Goal: Transaction & Acquisition: Purchase product/service

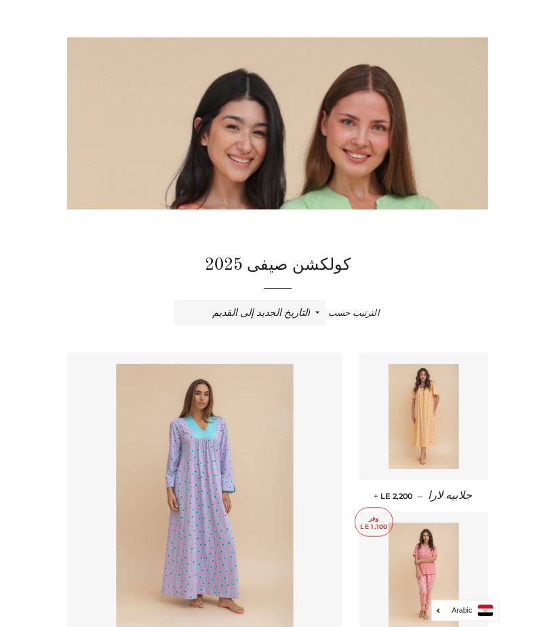
scroll to position [93, 0]
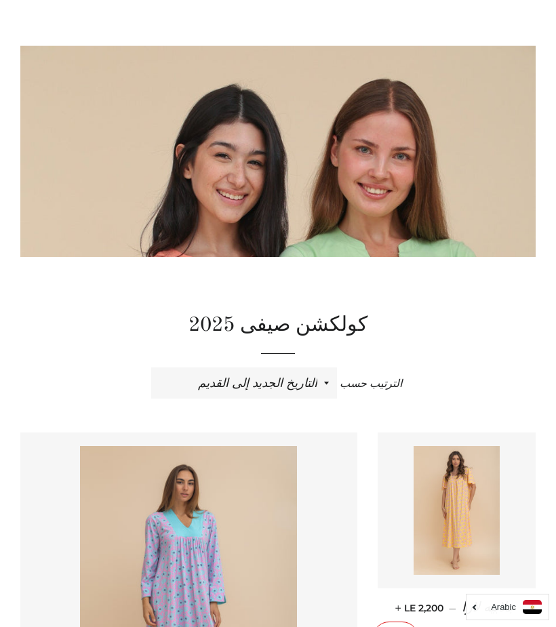
click at [180, 546] on img at bounding box center [188, 608] width 217 height 325
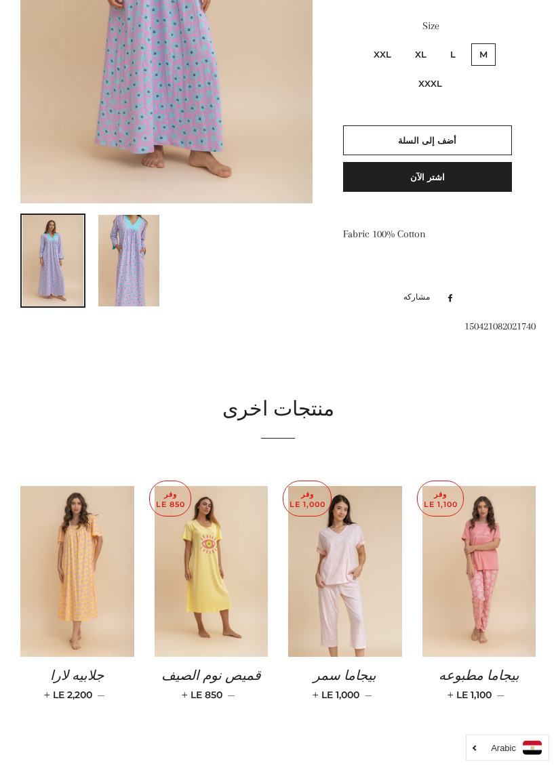
scroll to position [397, 0]
click at [349, 566] on img at bounding box center [345, 571] width 114 height 170
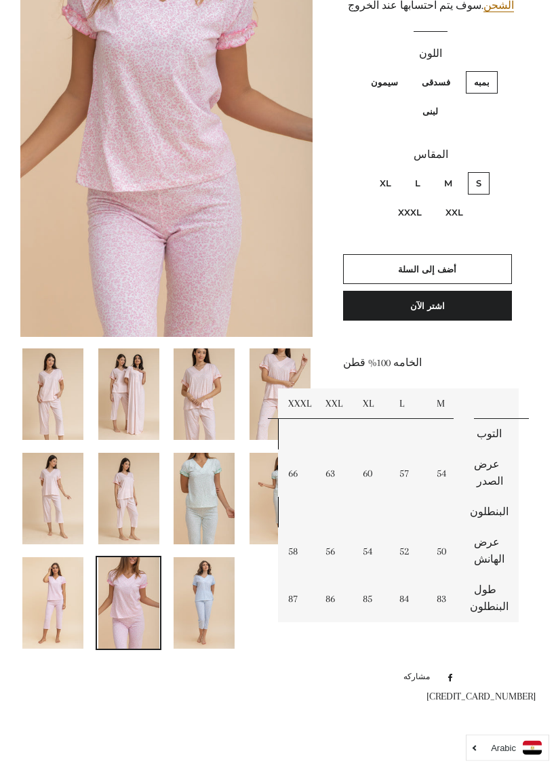
click at [216, 467] on img at bounding box center [203, 498] width 61 height 91
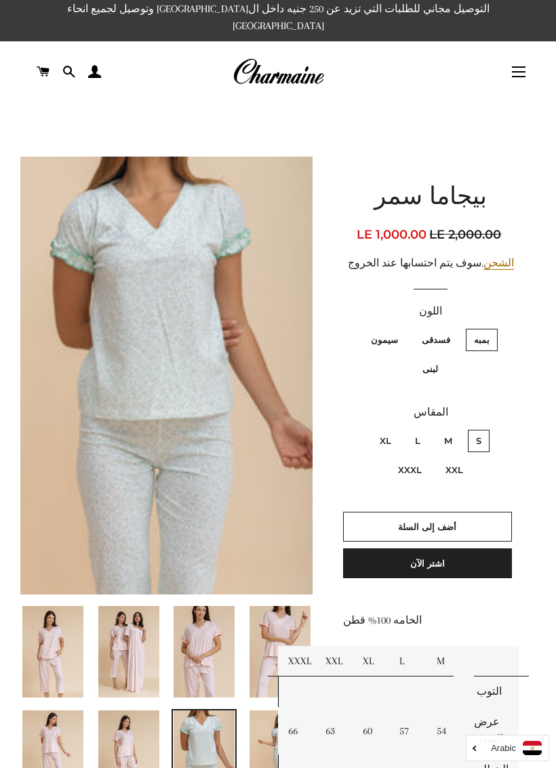
scroll to position [12, 0]
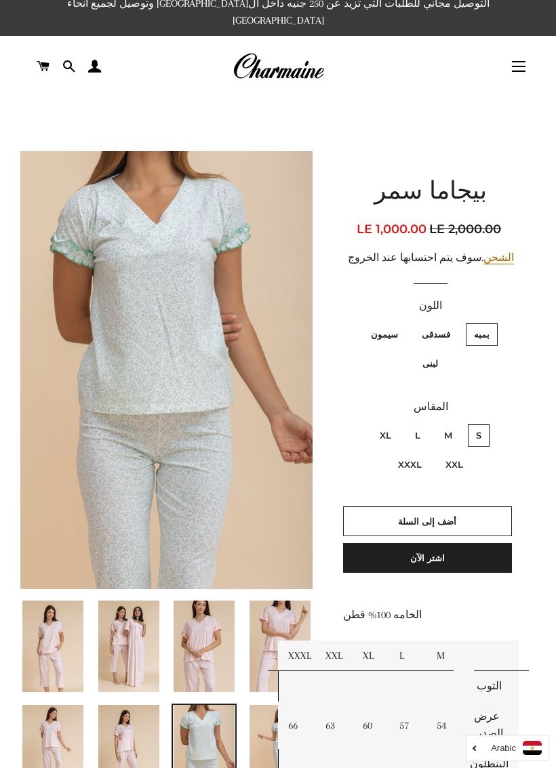
click at [205, 403] on img at bounding box center [166, 370] width 292 height 438
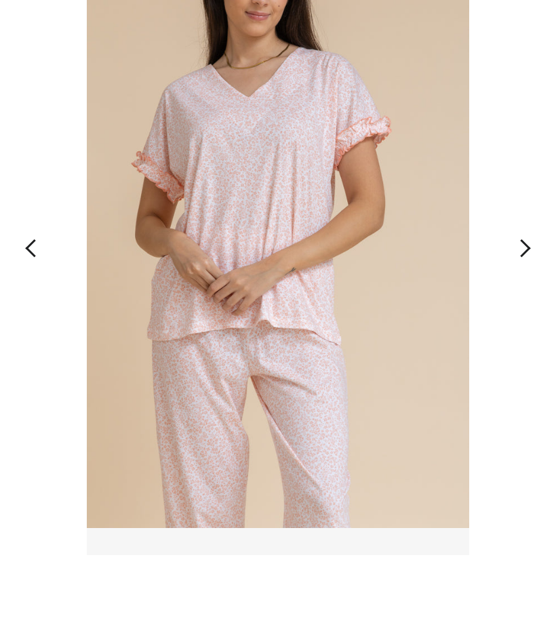
scroll to position [0, 0]
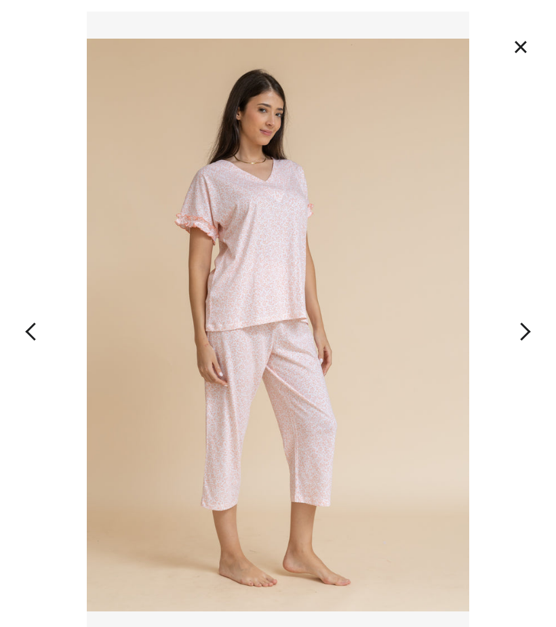
click at [536, 343] on button "button" at bounding box center [513, 325] width 83 height 470
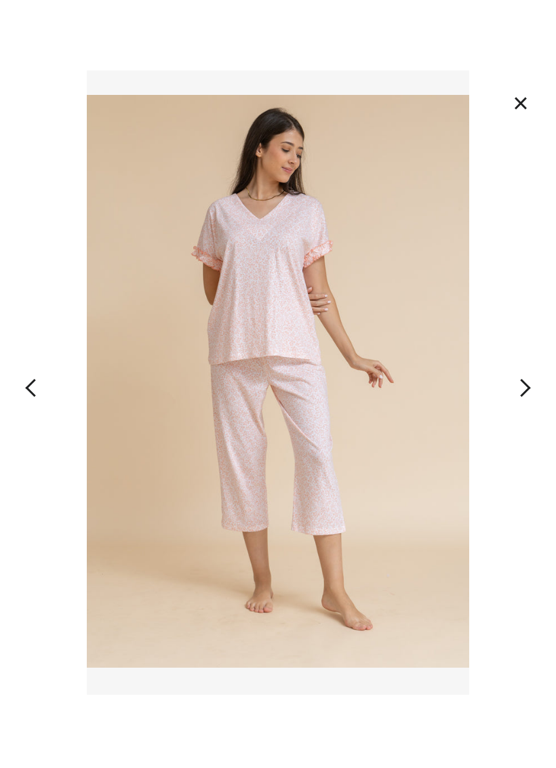
scroll to position [15, 0]
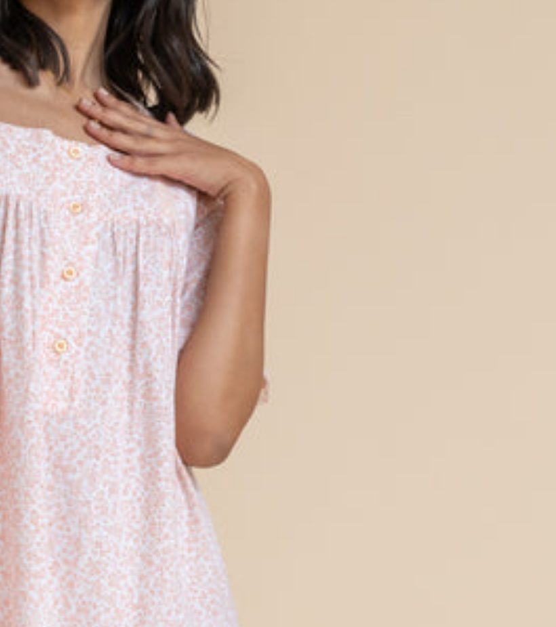
click at [121, 114] on img at bounding box center [277, 310] width 381 height 626
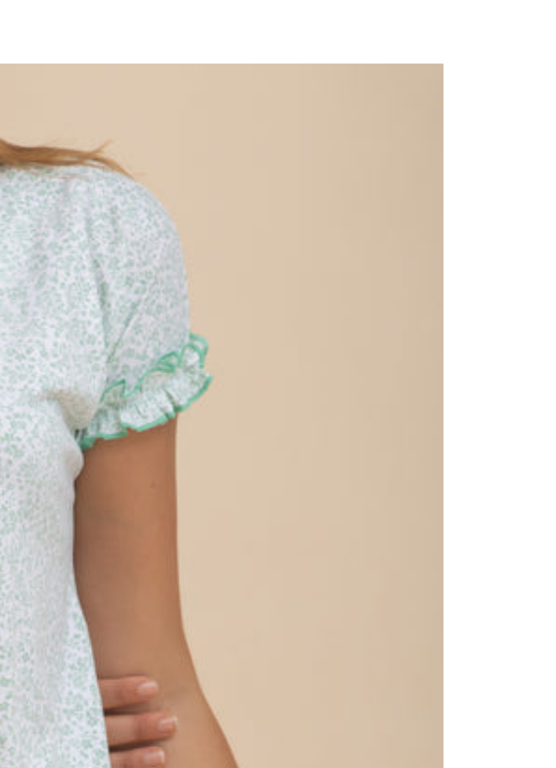
click at [85, 148] on img at bounding box center [166, 367] width 292 height 438
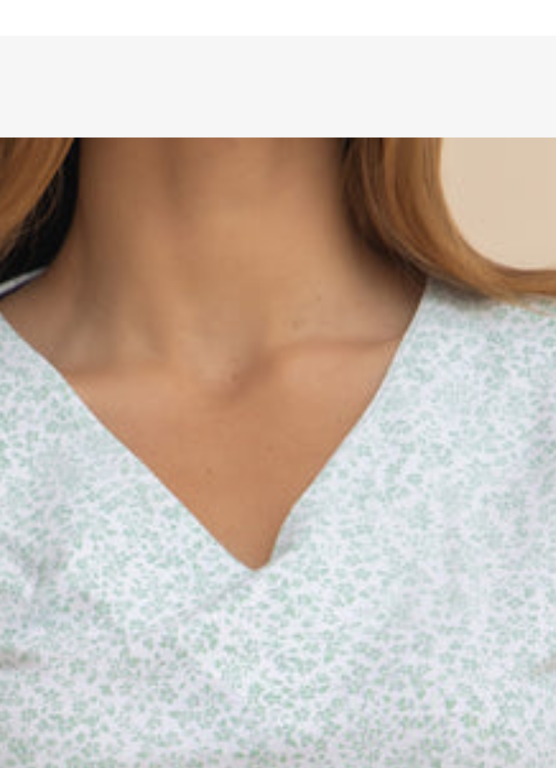
click at [85, 140] on img at bounding box center [278, 514] width 463 height 748
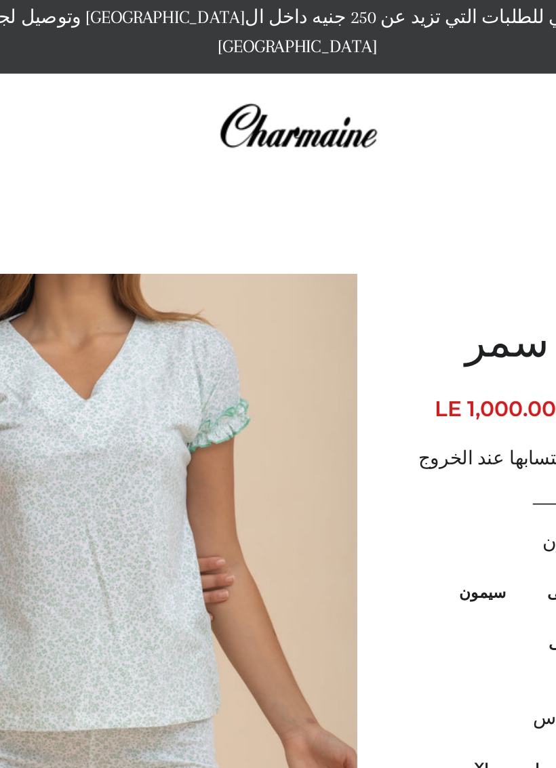
scroll to position [0, 0]
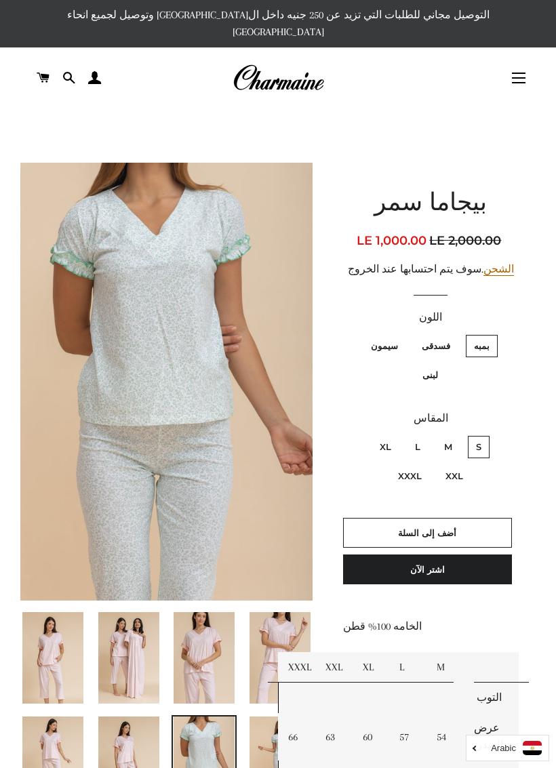
click at [195, 430] on img at bounding box center [166, 382] width 292 height 438
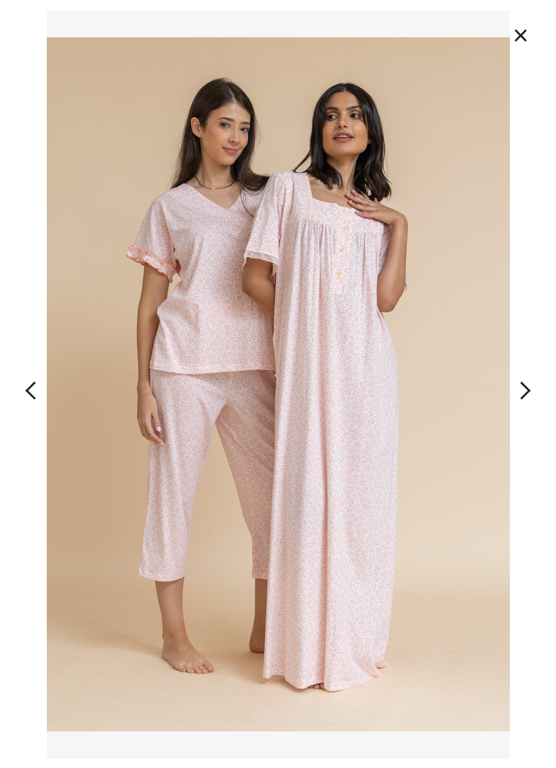
click at [285, 257] on img at bounding box center [278, 384] width 463 height 748
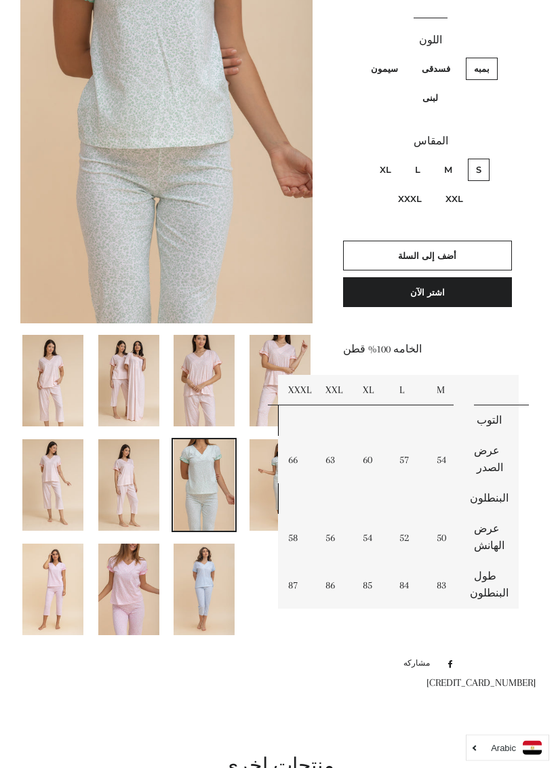
scroll to position [277, 0]
click at [125, 375] on img at bounding box center [128, 380] width 61 height 91
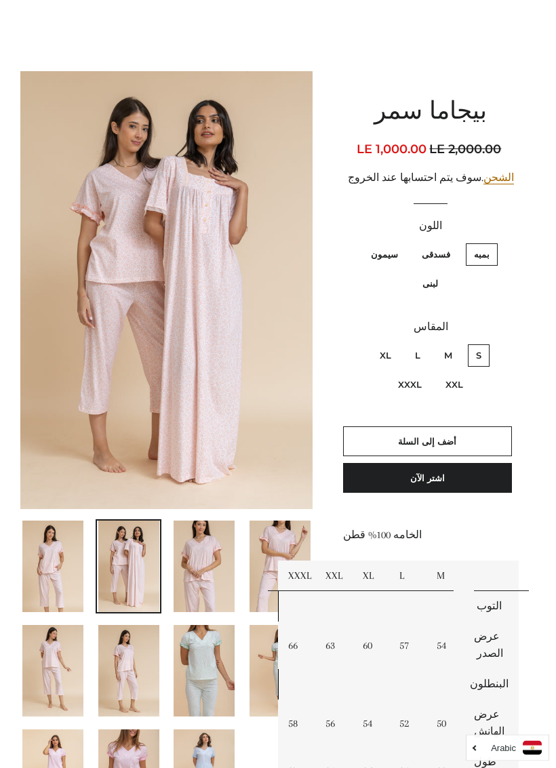
scroll to position [104, 0]
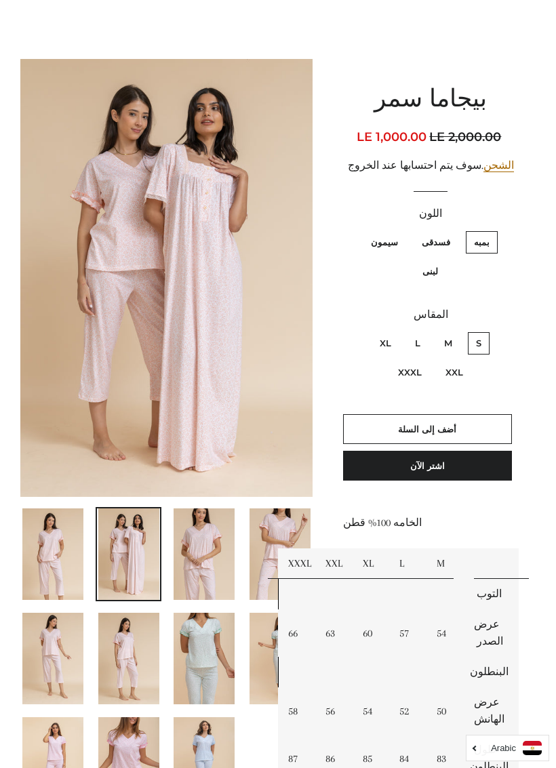
click at [205, 115] on img at bounding box center [166, 278] width 292 height 438
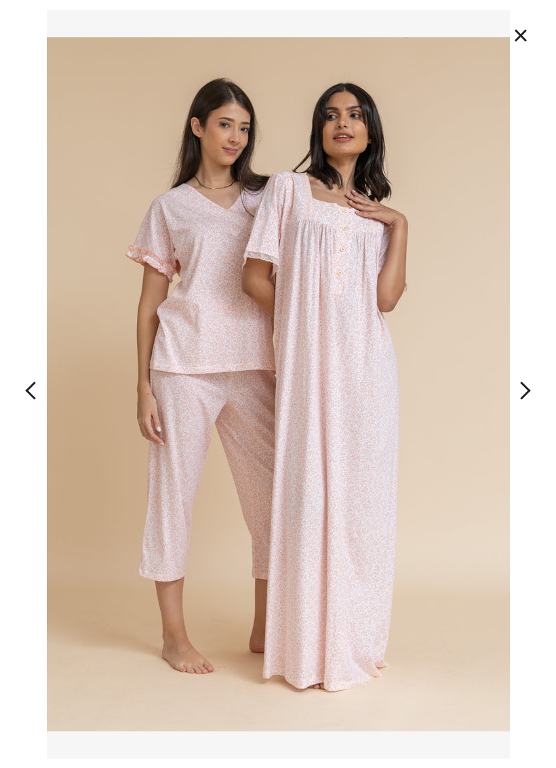
click at [331, 302] on img at bounding box center [278, 384] width 463 height 748
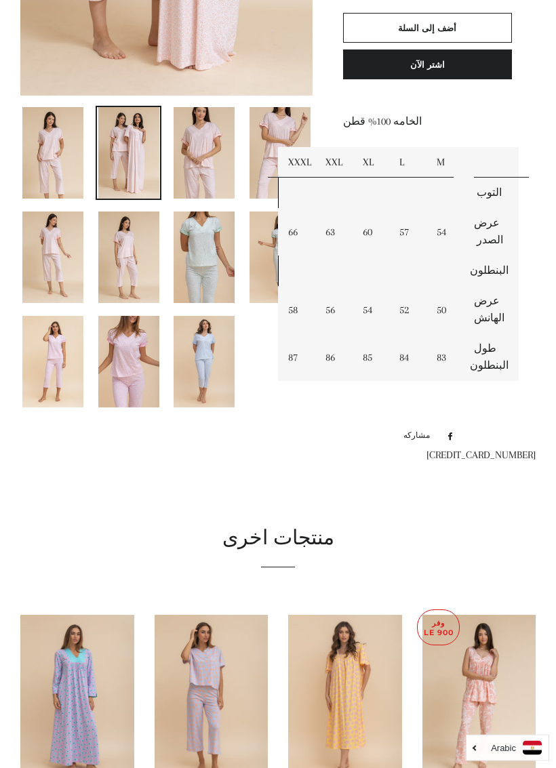
scroll to position [536, 0]
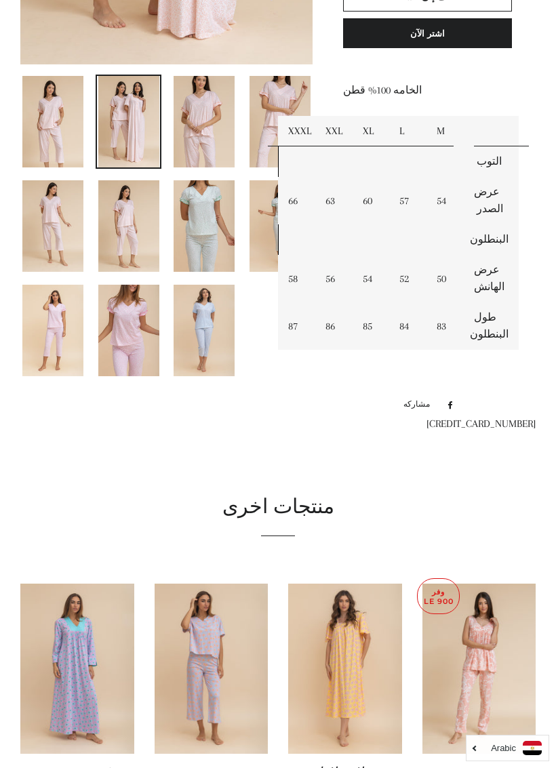
click at [362, 626] on img at bounding box center [345, 668] width 114 height 170
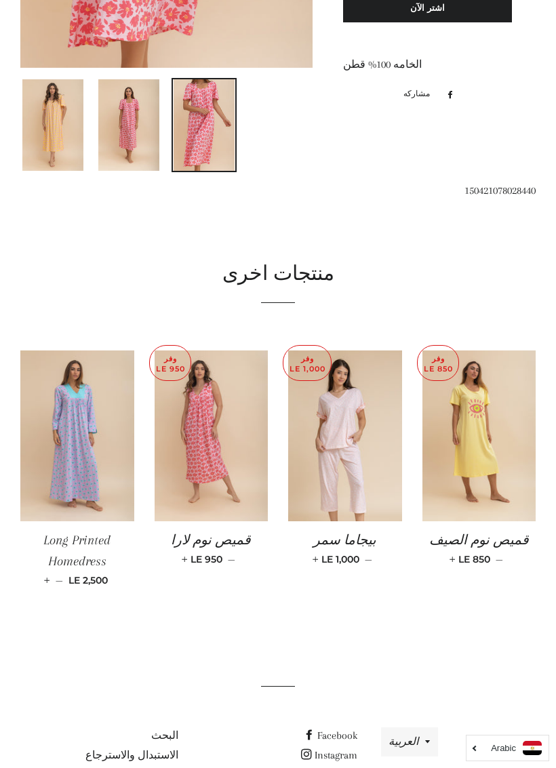
scroll to position [581, 0]
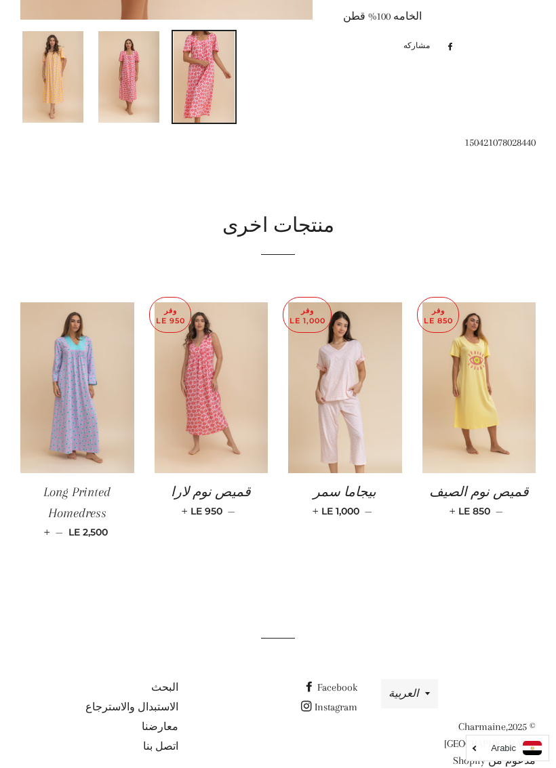
click at [223, 366] on img at bounding box center [211, 387] width 114 height 170
